Goal: Transaction & Acquisition: Purchase product/service

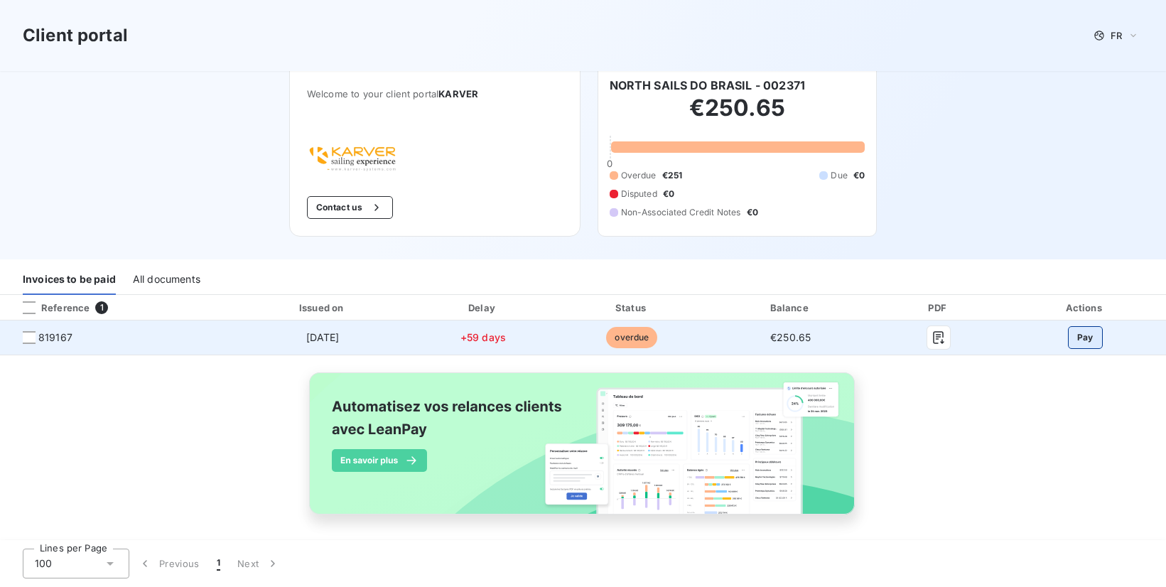
scroll to position [11, 0]
click at [1090, 333] on button "Pay" at bounding box center [1085, 339] width 35 height 23
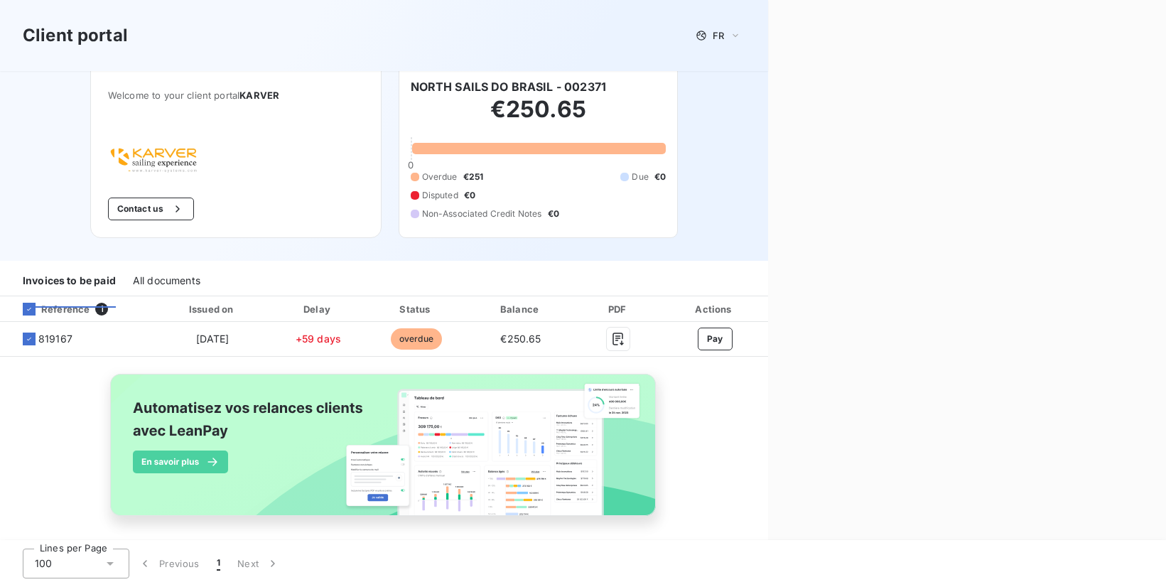
scroll to position [11, 0]
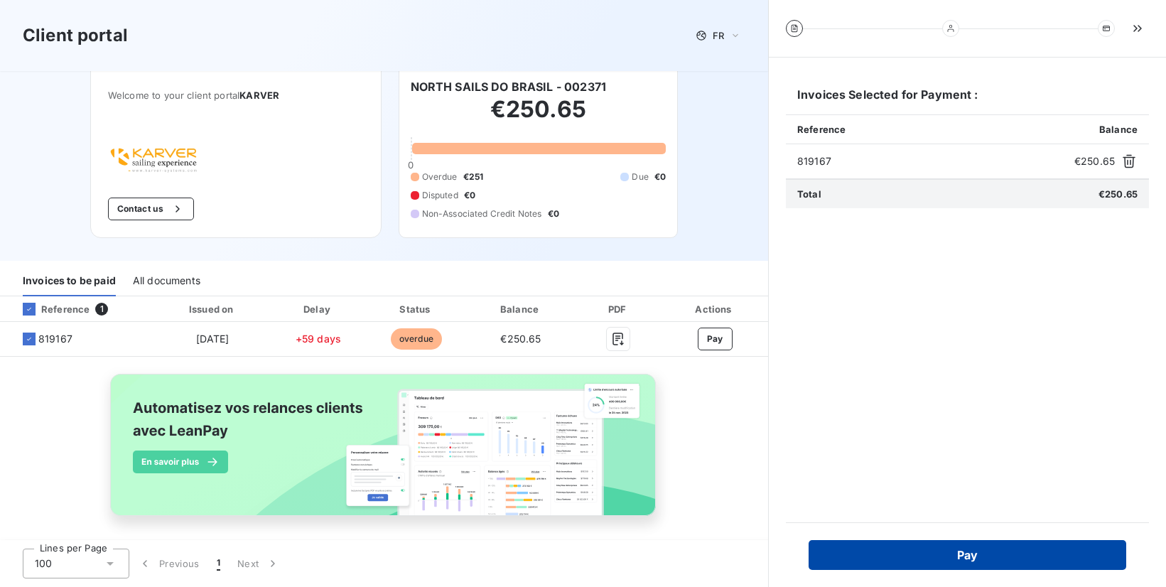
click at [974, 556] on button "Pay" at bounding box center [968, 555] width 318 height 30
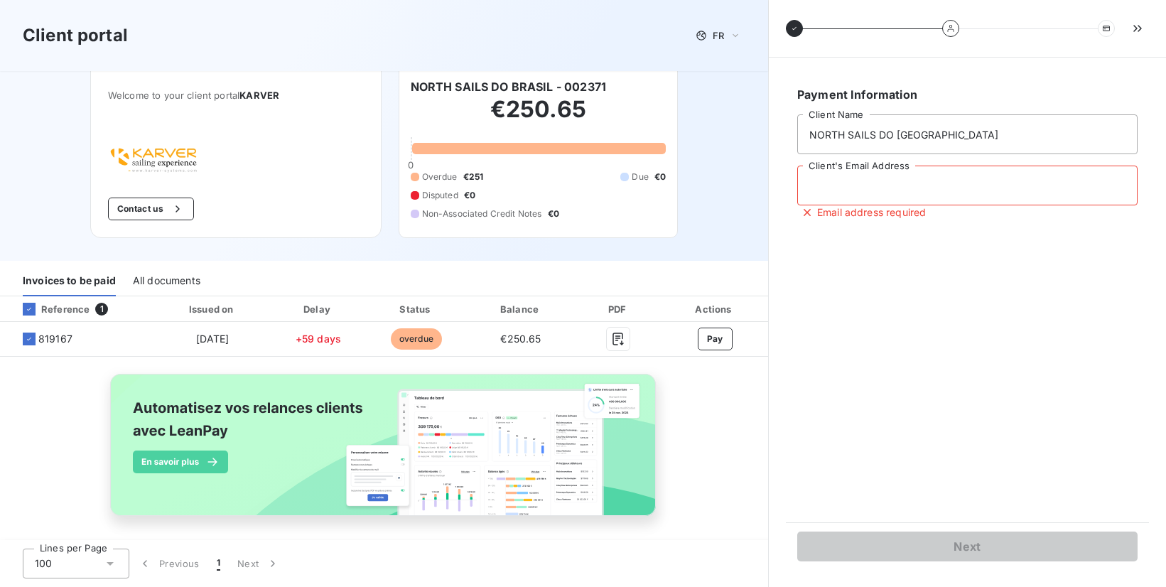
click at [826, 187] on input "Client's Email Address" at bounding box center [968, 186] width 340 height 40
click at [1099, 289] on div "Payment Information NORTH SAILS DO [GEOGRAPHIC_DATA] Client Name Client's Email…" at bounding box center [967, 290] width 363 height 431
click at [859, 187] on input "Client's Email Address" at bounding box center [968, 186] width 340 height 40
type input "[EMAIL_ADDRESS][DOMAIN_NAME]"
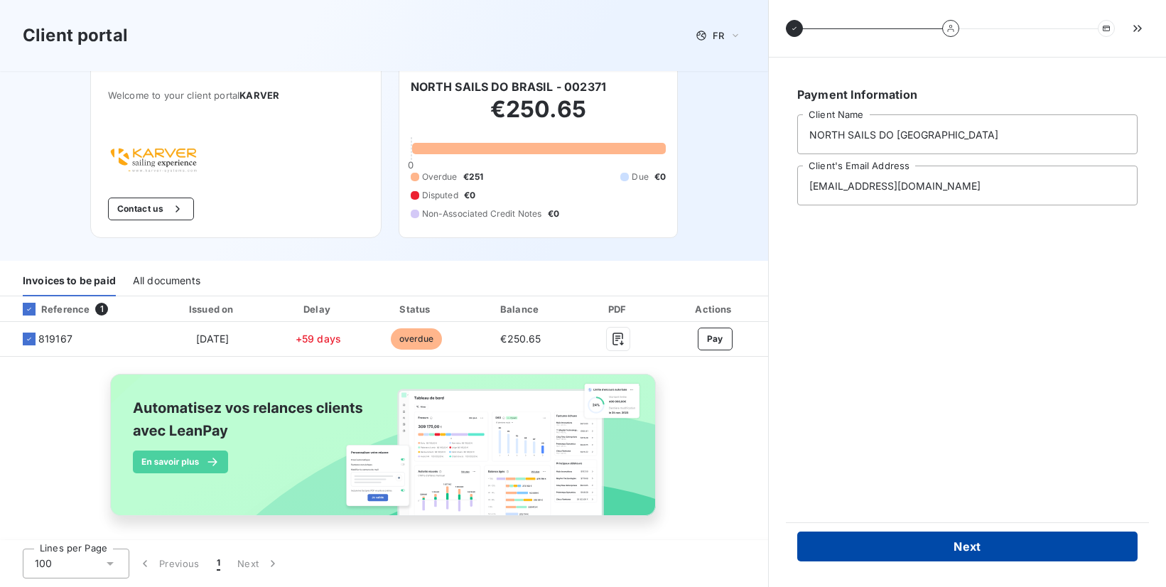
click at [972, 544] on button "Next" at bounding box center [968, 547] width 340 height 30
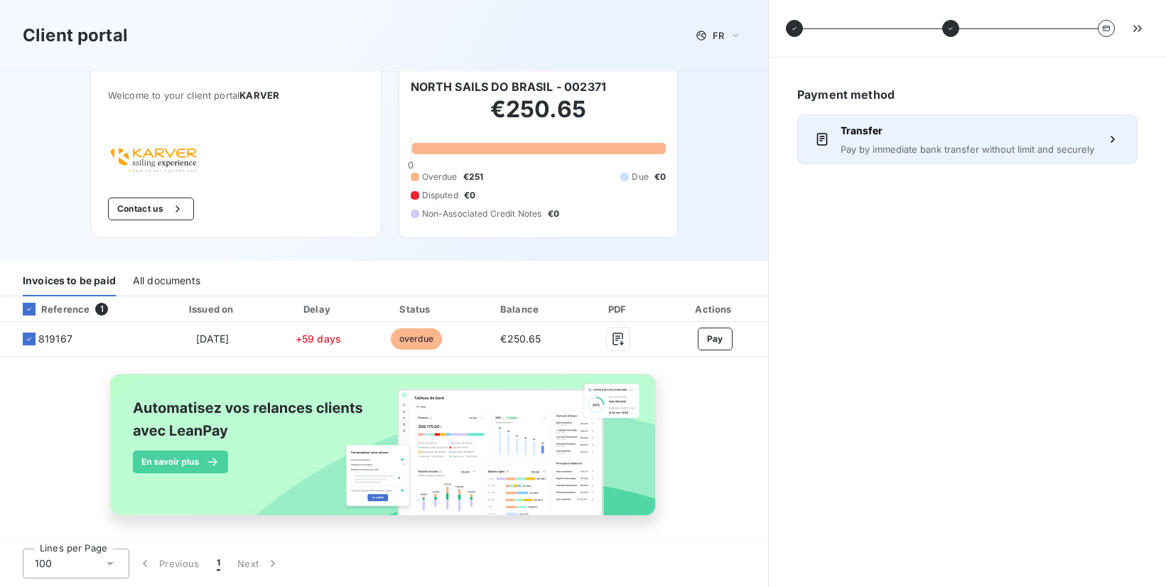
click at [1113, 139] on icon "button" at bounding box center [1113, 139] width 14 height 14
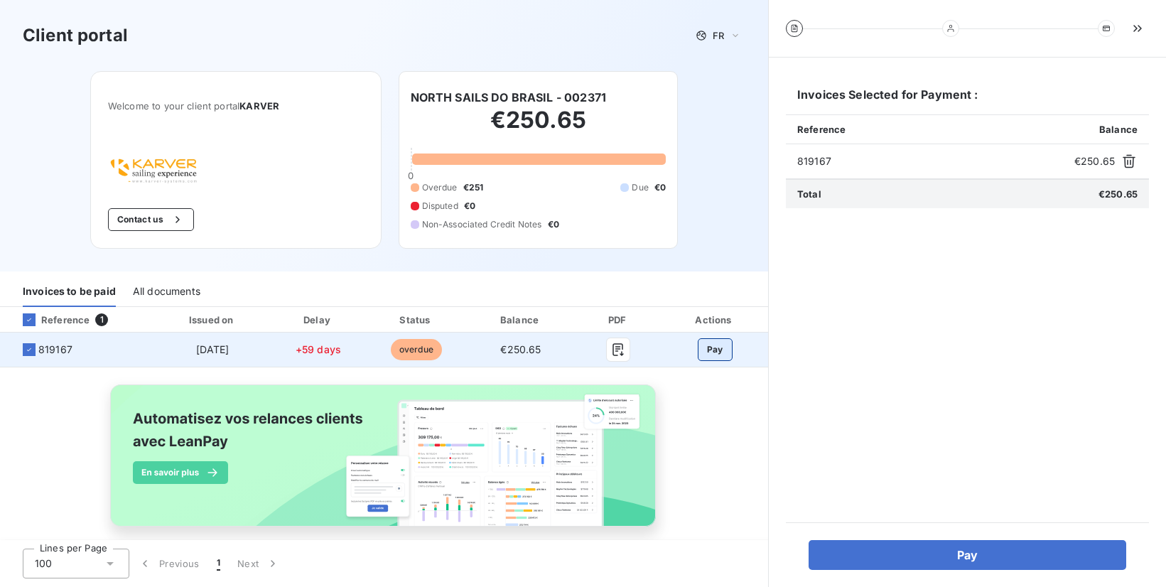
click at [714, 353] on button "Pay" at bounding box center [715, 349] width 35 height 23
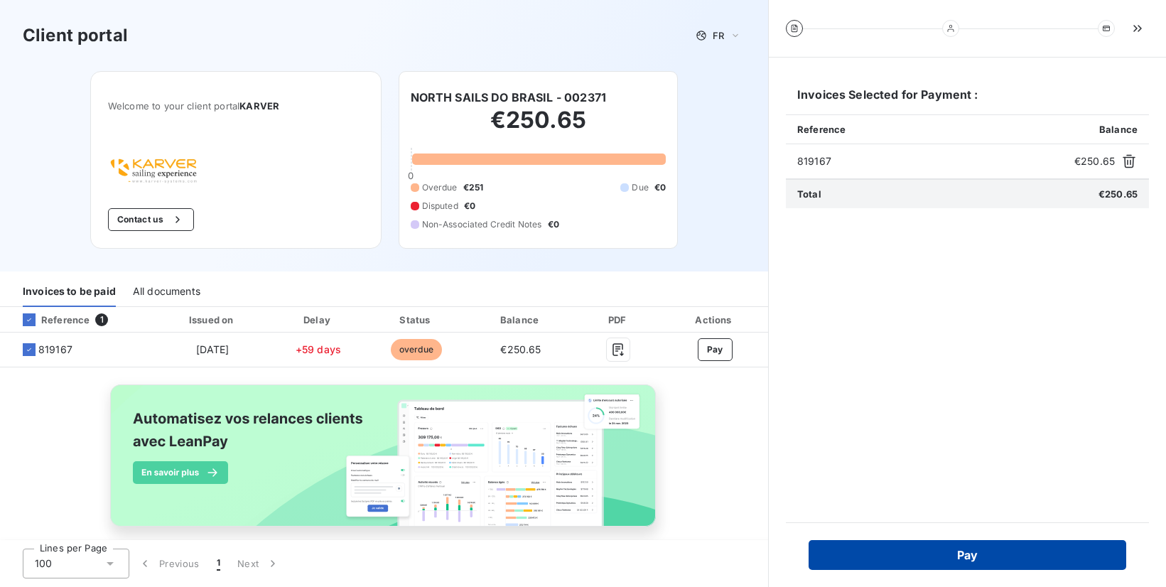
click at [921, 557] on button "Pay" at bounding box center [968, 555] width 318 height 30
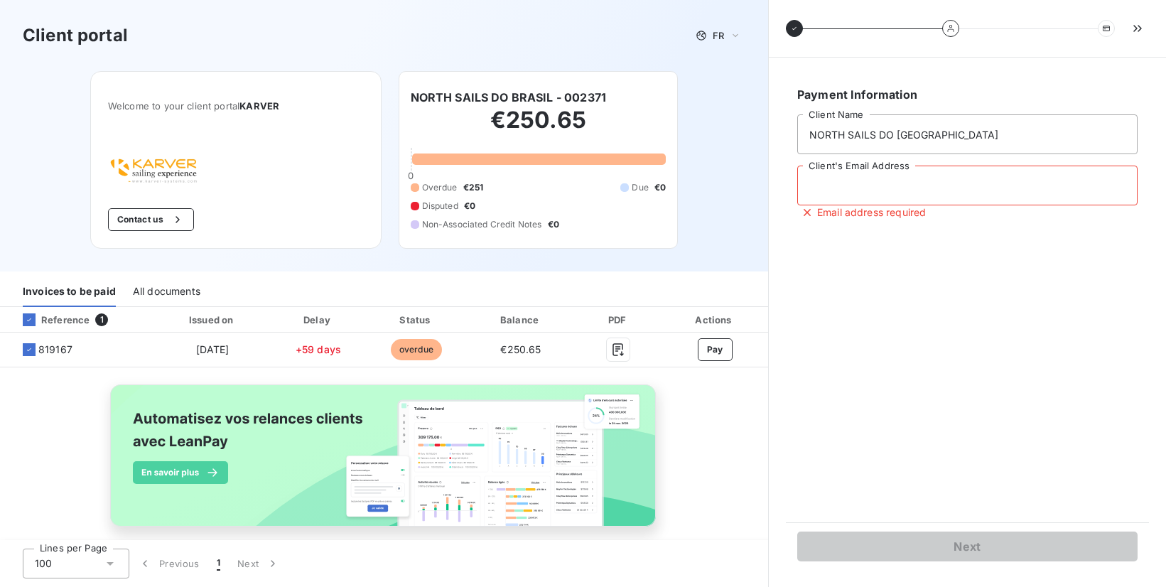
click at [918, 193] on input "Client's Email Address" at bounding box center [968, 186] width 340 height 40
type input "inpex@hotmail.com"
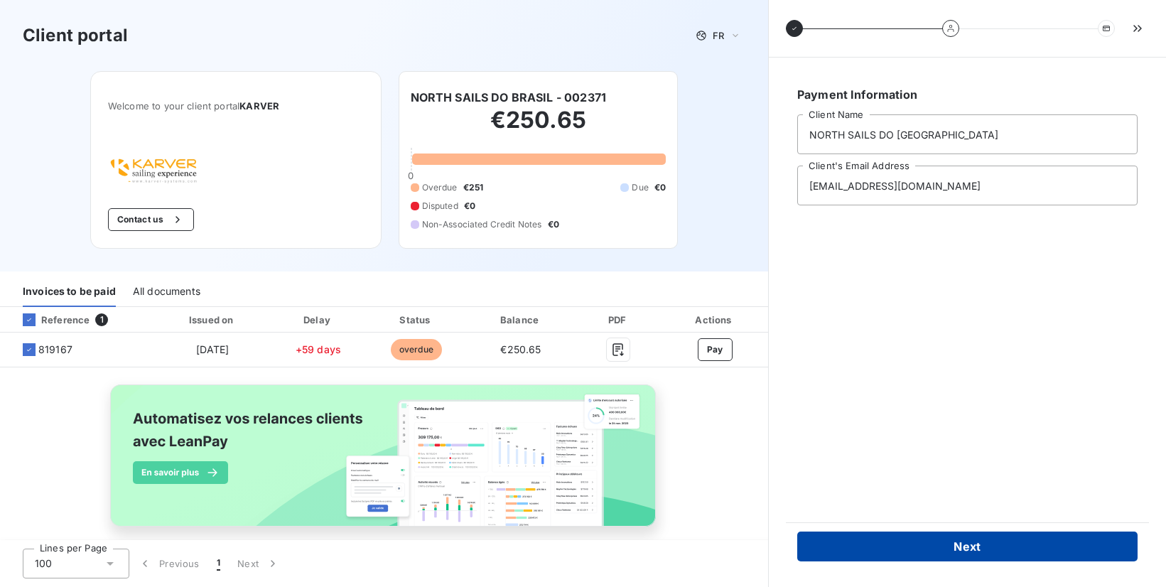
click at [975, 544] on button "Next" at bounding box center [968, 547] width 340 height 30
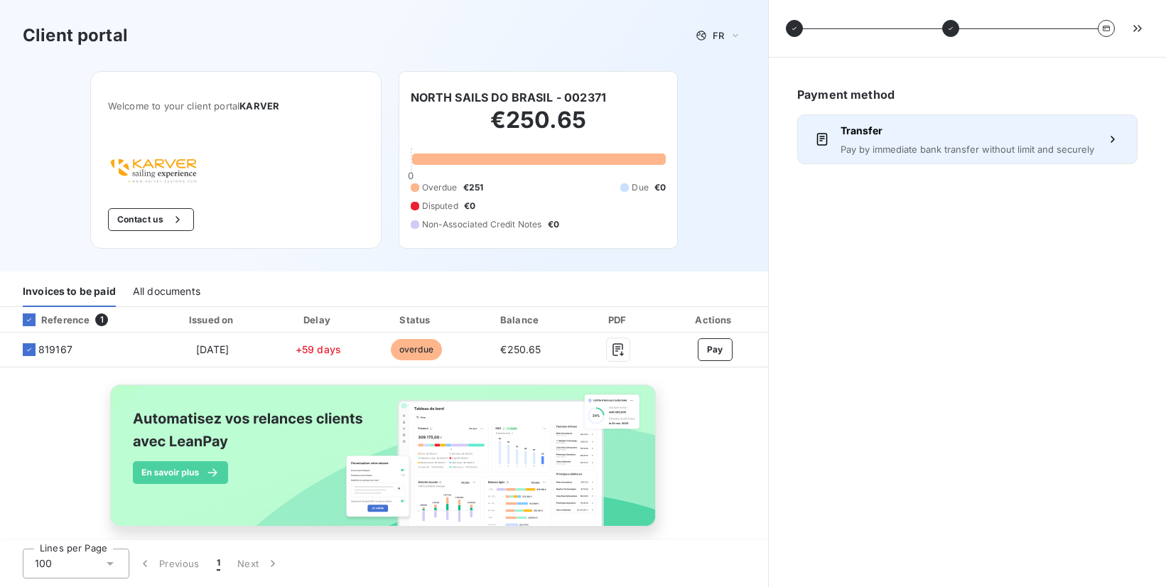
click at [1111, 139] on icon "button" at bounding box center [1113, 139] width 14 height 14
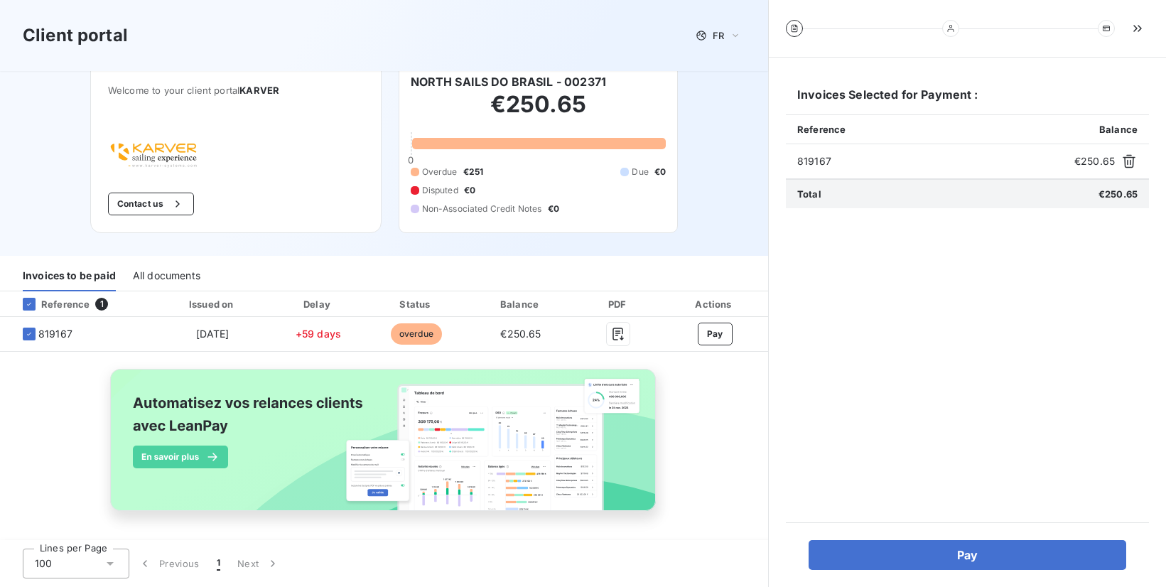
scroll to position [17, 0]
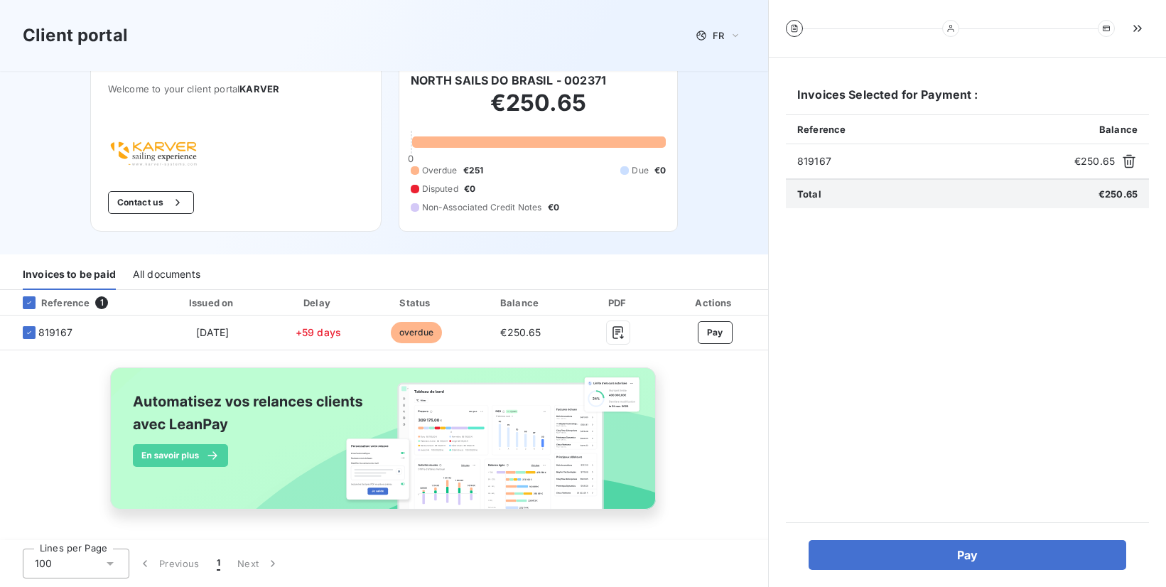
drag, startPoint x: 972, startPoint y: 488, endPoint x: 976, endPoint y: 503, distance: 16.2
click at [972, 490] on div "Invoices Selected for Payment : Reference Balance 819167 €250.65 Total €250.65" at bounding box center [967, 290] width 363 height 431
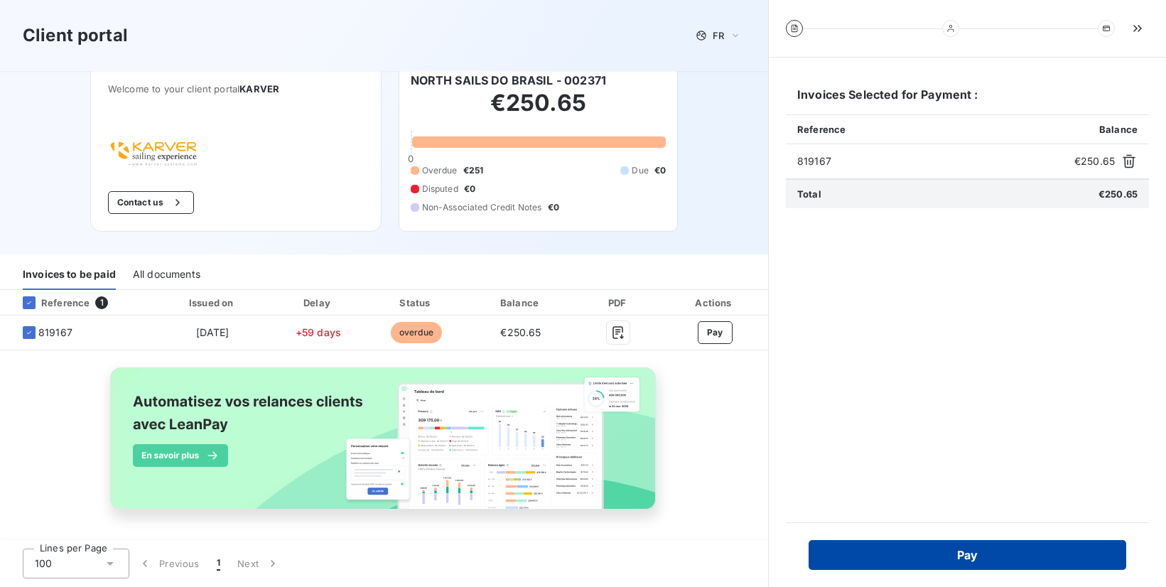
click at [978, 555] on button "Pay" at bounding box center [968, 555] width 318 height 30
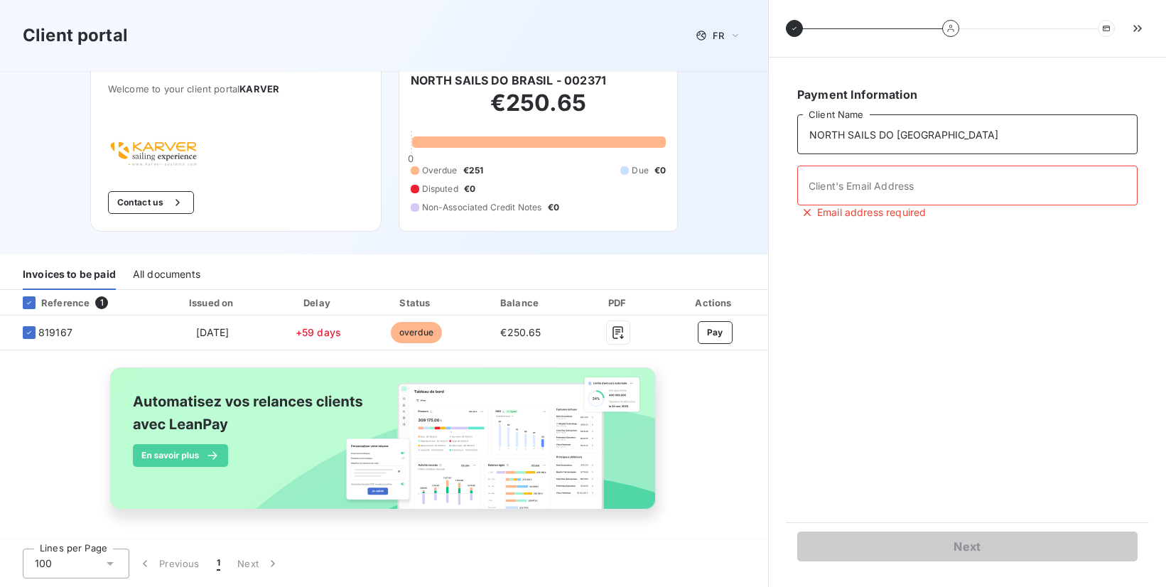
click at [1045, 131] on input "NORTH SAILS DO [GEOGRAPHIC_DATA]" at bounding box center [968, 134] width 340 height 40
